Goal: Find specific page/section: Find specific page/section

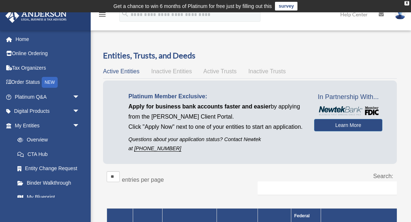
scroll to position [90, 0]
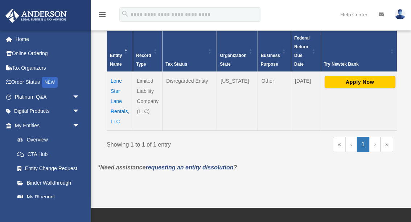
scroll to position [178, 0]
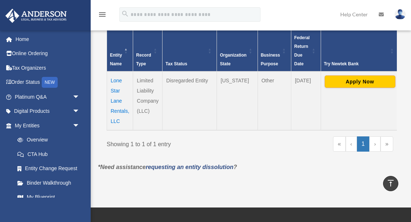
click at [73, 122] on span "arrow_drop_down" at bounding box center [80, 125] width 15 height 15
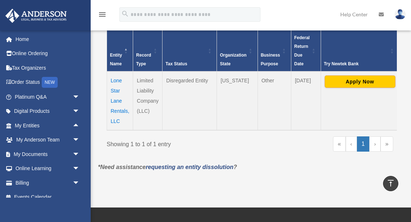
click at [77, 123] on span "arrow_drop_up" at bounding box center [80, 125] width 15 height 15
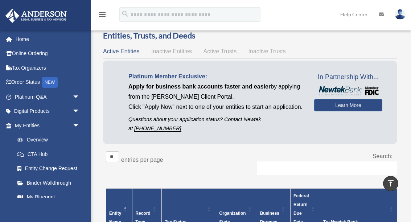
scroll to position [19, 0]
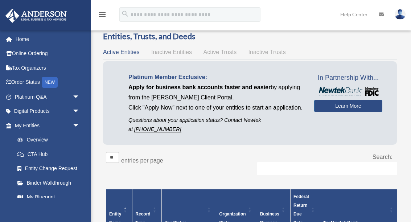
click at [225, 54] on span "Active Trusts" at bounding box center [219, 52] width 33 height 6
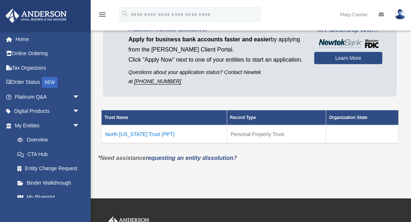
scroll to position [54, 0]
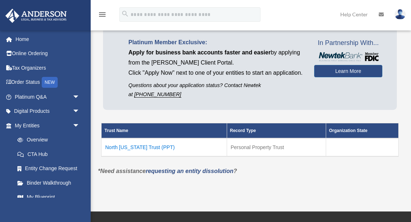
click at [118, 156] on td "North Texas Trust (PPT)" at bounding box center [165, 147] width 126 height 18
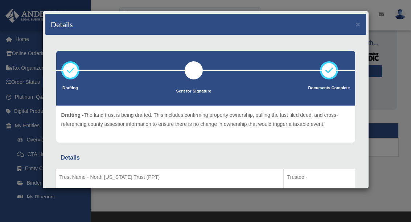
scroll to position [0, 0]
click at [367, 20] on div "Details × Drafting" at bounding box center [205, 100] width 326 height 178
click at [358, 26] on button "×" at bounding box center [358, 24] width 5 height 8
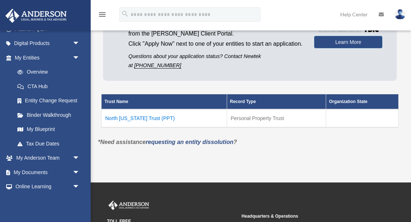
scroll to position [69, 0]
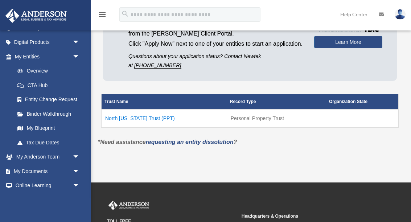
click at [73, 150] on span "arrow_drop_down" at bounding box center [80, 157] width 15 height 15
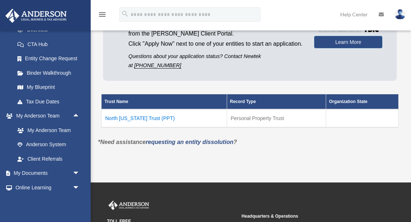
scroll to position [112, 0]
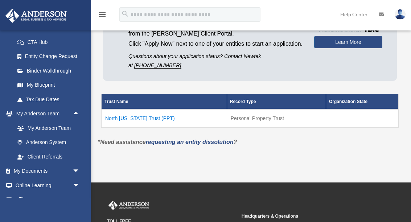
click at [63, 127] on link "My Anderson Team" at bounding box center [50, 128] width 81 height 15
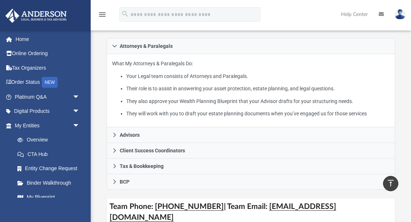
scroll to position [166, 0]
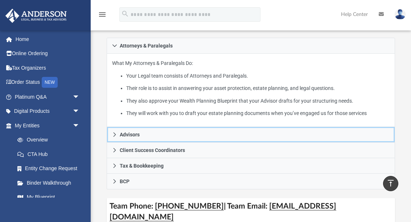
click at [340, 139] on link "Advisors" at bounding box center [251, 135] width 288 height 16
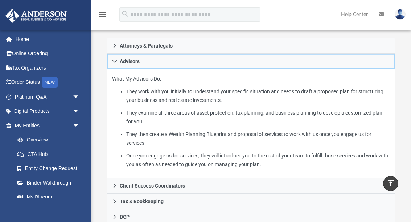
click at [335, 67] on link "Advisors" at bounding box center [251, 62] width 288 height 16
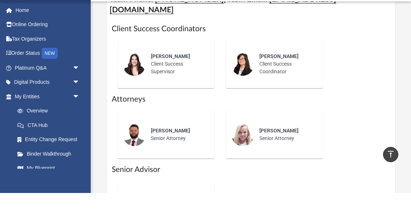
scroll to position [299, 0]
